Goal: Information Seeking & Learning: Learn about a topic

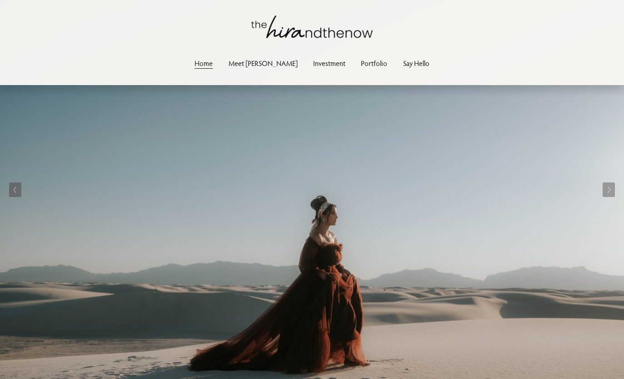
click at [618, 186] on img at bounding box center [312, 189] width 624 height 379
click at [613, 191] on button "Next Slide" at bounding box center [609, 189] width 12 height 15
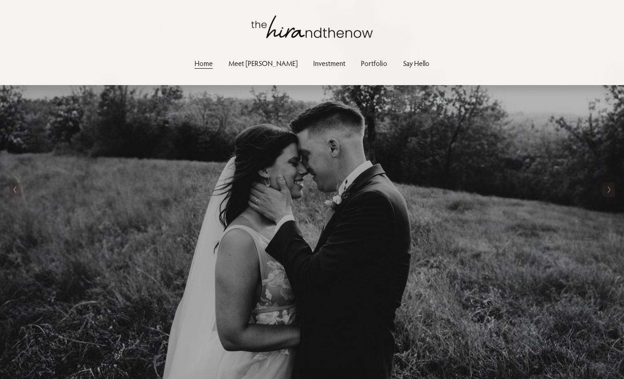
click at [613, 191] on button "Next Slide" at bounding box center [609, 189] width 12 height 15
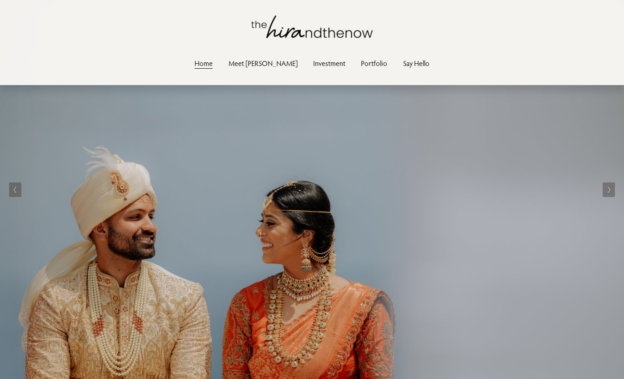
click at [613, 191] on button "Next Slide" at bounding box center [609, 189] width 12 height 15
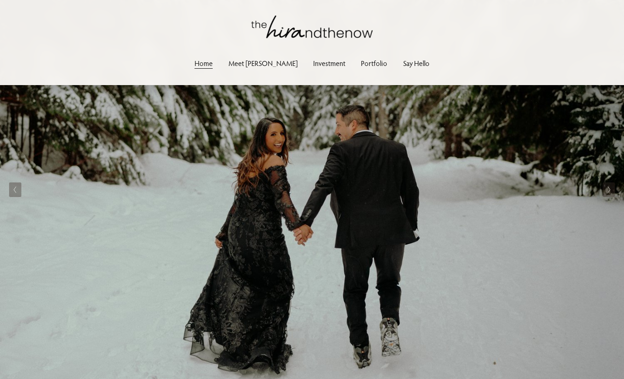
click at [613, 191] on button "Next Slide" at bounding box center [609, 189] width 12 height 15
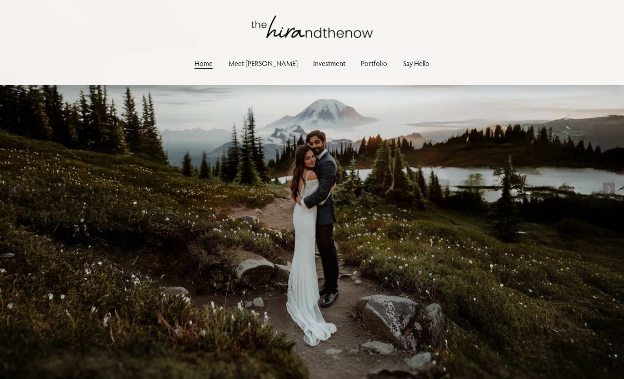
click at [613, 191] on button "Next Slide" at bounding box center [609, 189] width 12 height 15
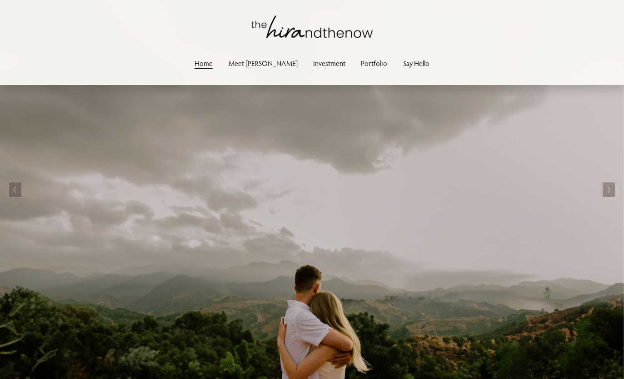
click at [613, 191] on button "Next Slide" at bounding box center [609, 189] width 12 height 15
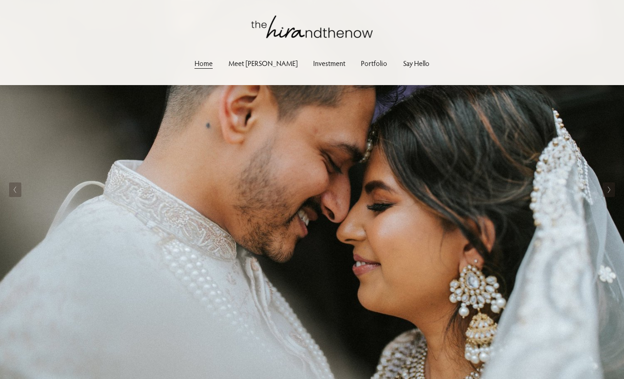
click at [613, 191] on button "Next Slide" at bounding box center [609, 189] width 12 height 15
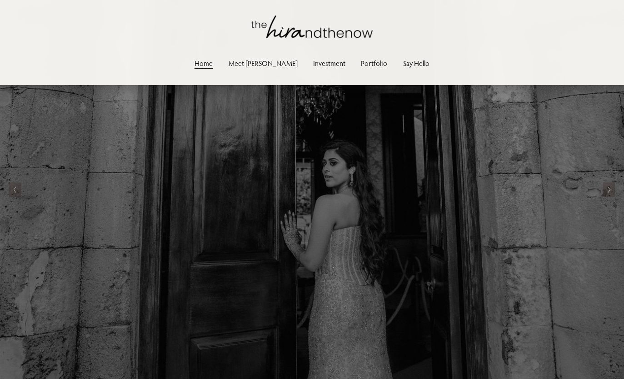
click at [613, 191] on button "Next Slide" at bounding box center [609, 189] width 12 height 15
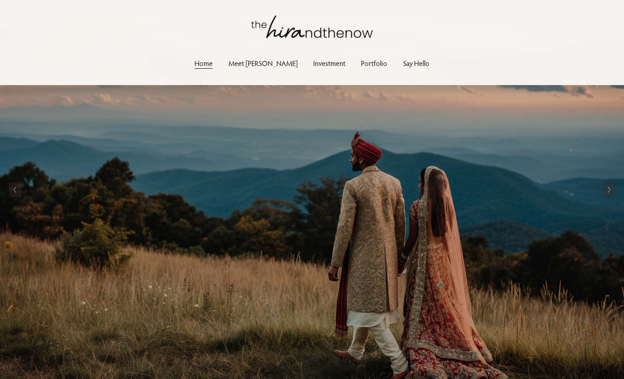
click at [613, 191] on button "Next Slide" at bounding box center [609, 189] width 12 height 15
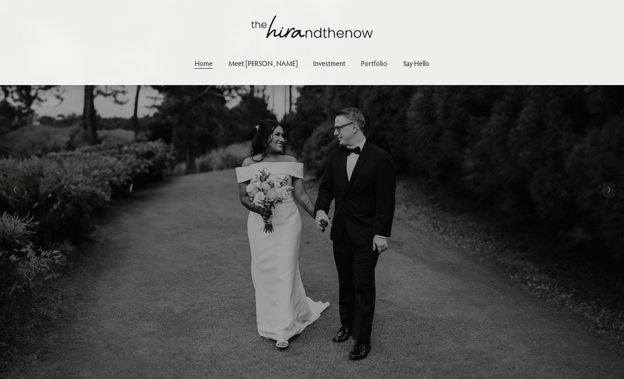
click at [613, 191] on button "Next Slide" at bounding box center [609, 189] width 12 height 15
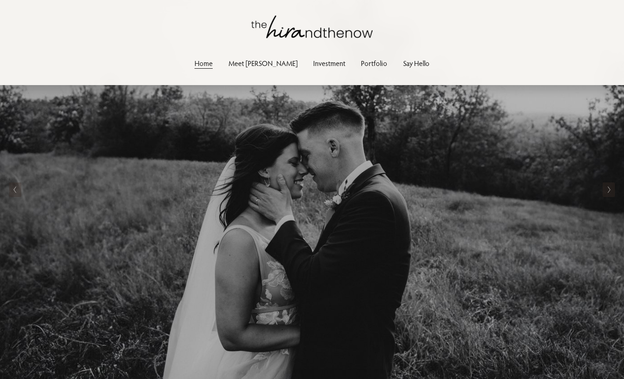
click at [13, 189] on icon "Previous Slide" at bounding box center [15, 189] width 4 height 7
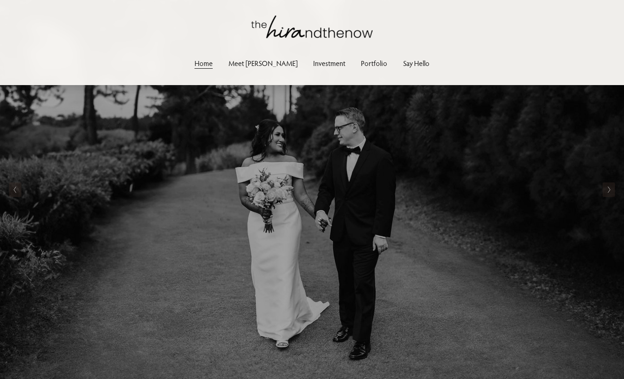
click at [13, 189] on icon "Previous Slide" at bounding box center [15, 189] width 4 height 7
click at [608, 194] on button "Next Slide" at bounding box center [609, 189] width 12 height 15
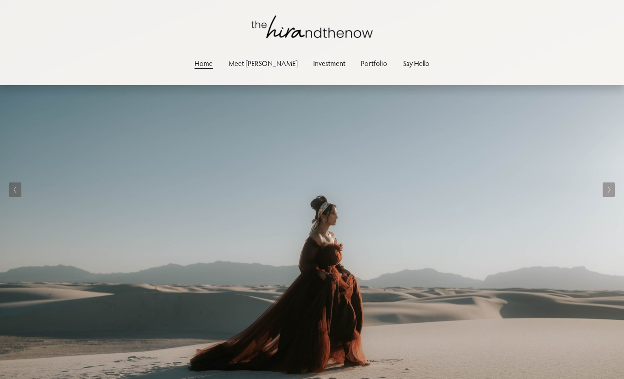
click at [608, 194] on button "Next Slide" at bounding box center [609, 189] width 12 height 15
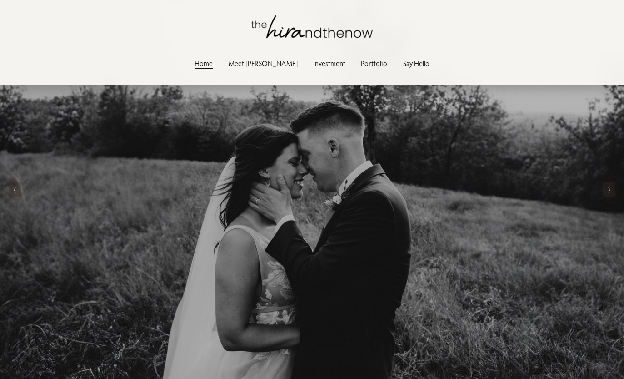
click at [608, 194] on button "Next Slide" at bounding box center [609, 189] width 12 height 15
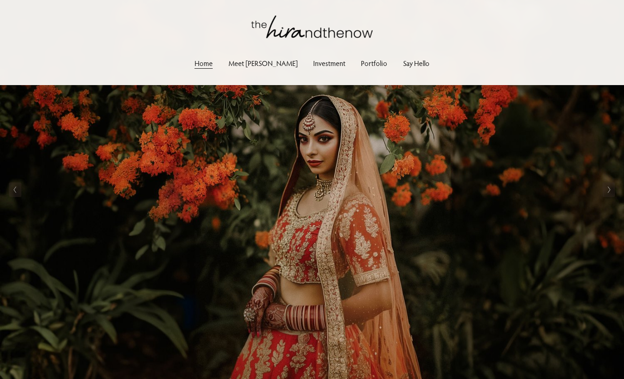
click at [608, 194] on button "Next Slide" at bounding box center [609, 189] width 12 height 15
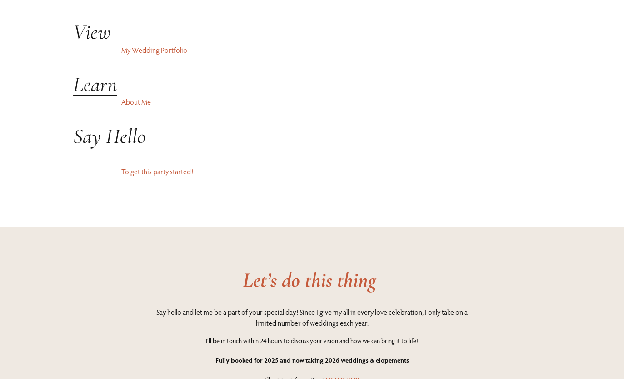
scroll to position [2355, 0]
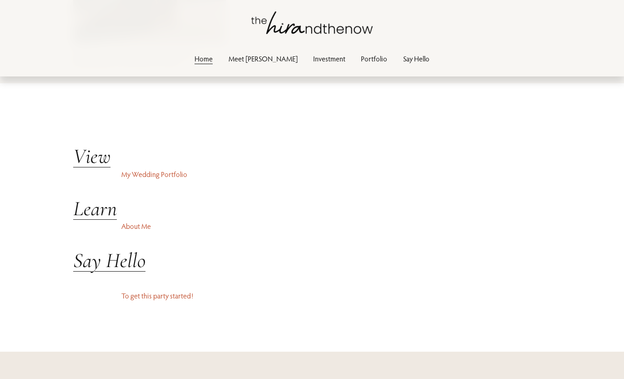
click at [265, 59] on link "Meet [PERSON_NAME]" at bounding box center [263, 59] width 69 height 12
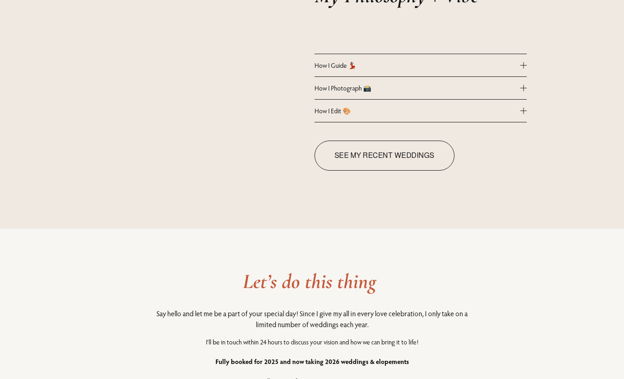
scroll to position [836, 0]
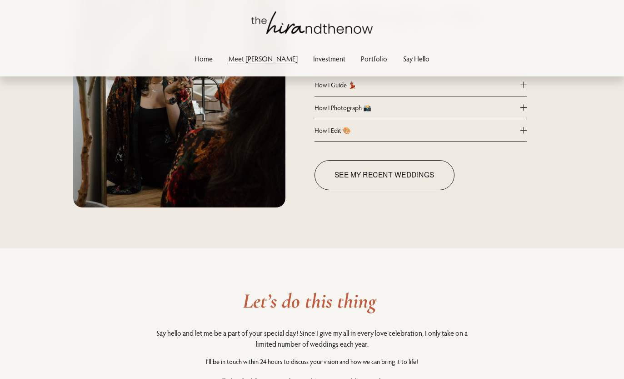
click at [359, 99] on button "How I Photograph 📸" at bounding box center [421, 107] width 212 height 22
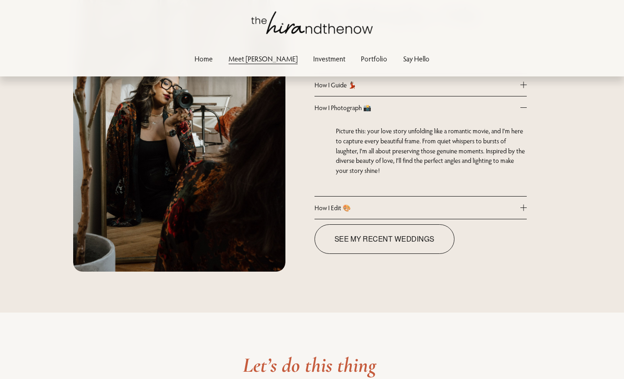
click at [359, 99] on button "How I Photograph 📸" at bounding box center [421, 107] width 212 height 22
